Goal: Information Seeking & Learning: Check status

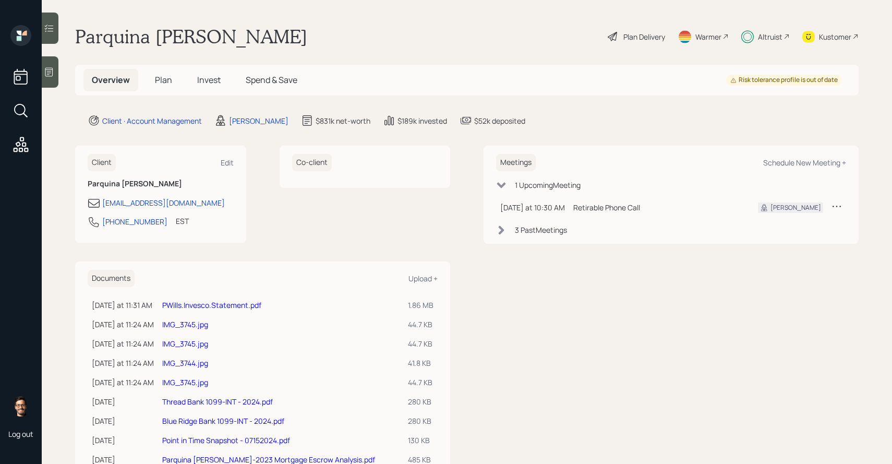
click at [210, 82] on span "Invest" at bounding box center [208, 79] width 23 height 11
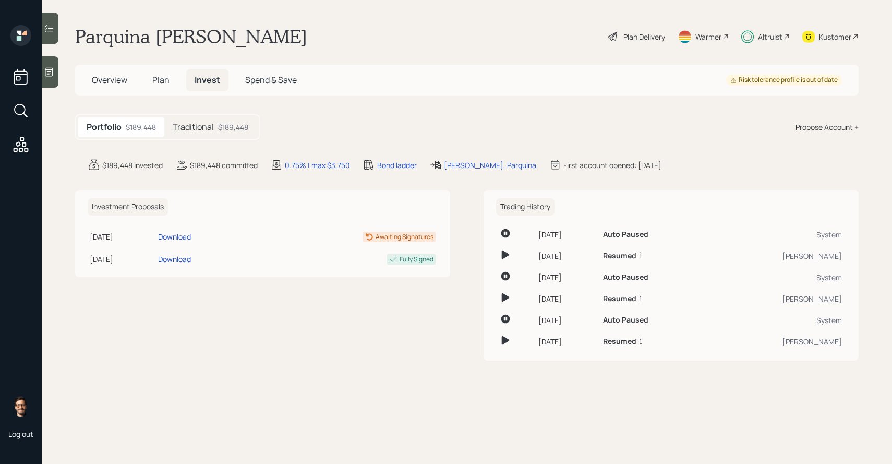
click at [198, 126] on h5 "Traditional" at bounding box center [193, 127] width 41 height 10
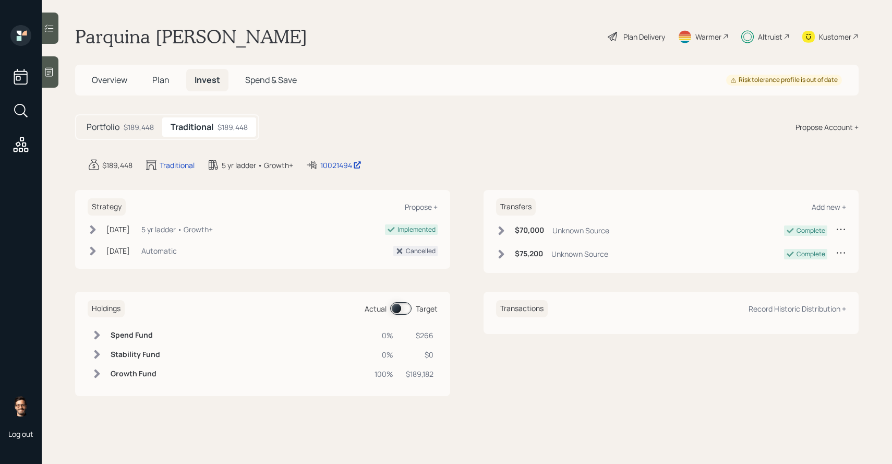
click at [143, 133] on div "Portfolio $189,448" at bounding box center [120, 126] width 84 height 19
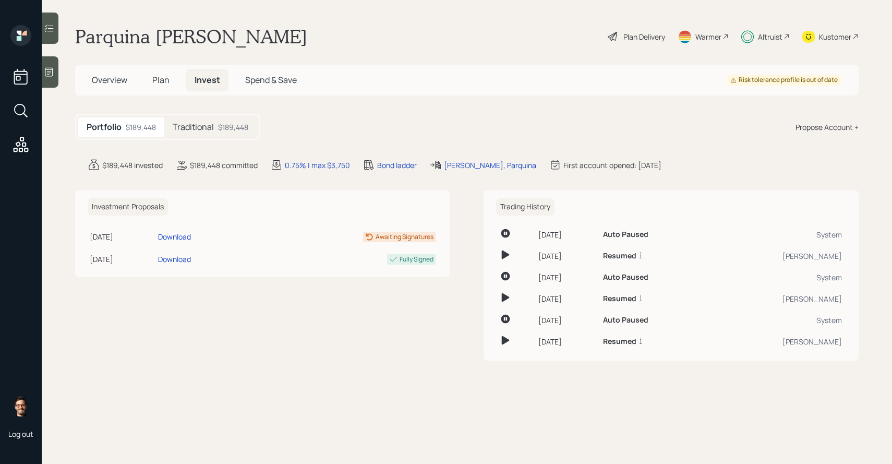
click at [200, 128] on h5 "Traditional" at bounding box center [193, 127] width 41 height 10
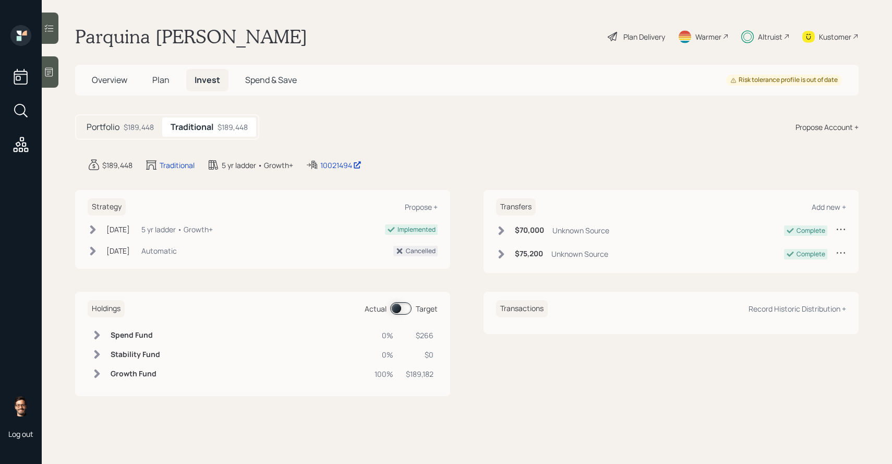
click at [397, 309] on span at bounding box center [400, 308] width 21 height 13
click at [47, 26] on icon at bounding box center [49, 28] width 10 height 10
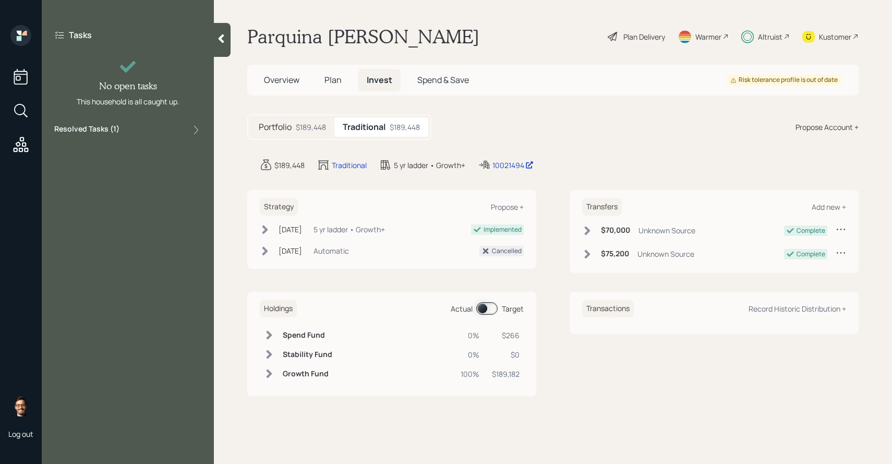
click at [130, 125] on div "Resolved Tasks ( 1 )" at bounding box center [127, 130] width 147 height 13
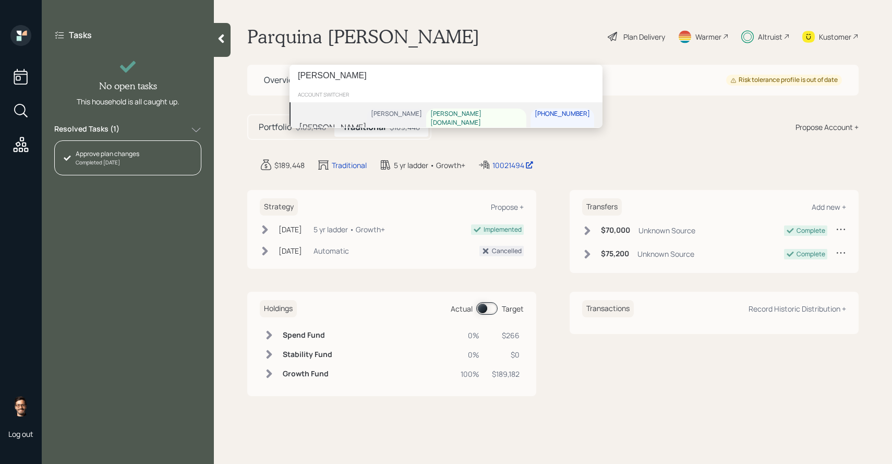
type input "pamela leming"
